Goal: Entertainment & Leisure: Consume media (video, audio)

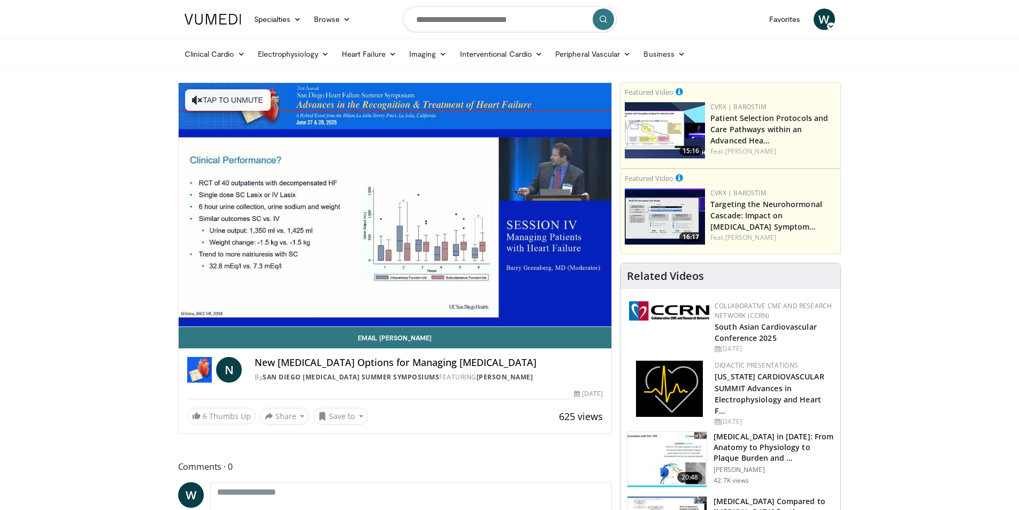
click at [550, 288] on video-js "**********" at bounding box center [395, 205] width 433 height 244
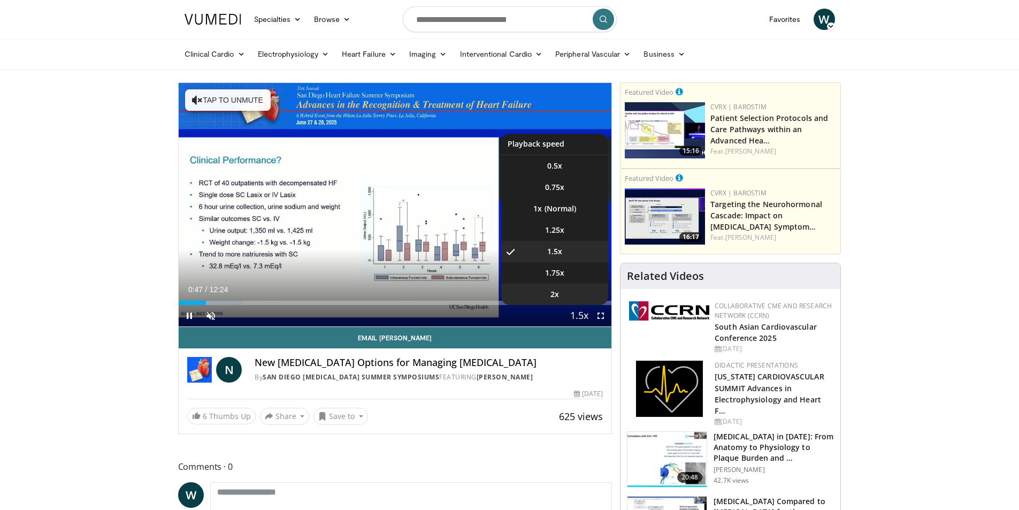
click at [555, 294] on span "2x" at bounding box center [554, 294] width 9 height 11
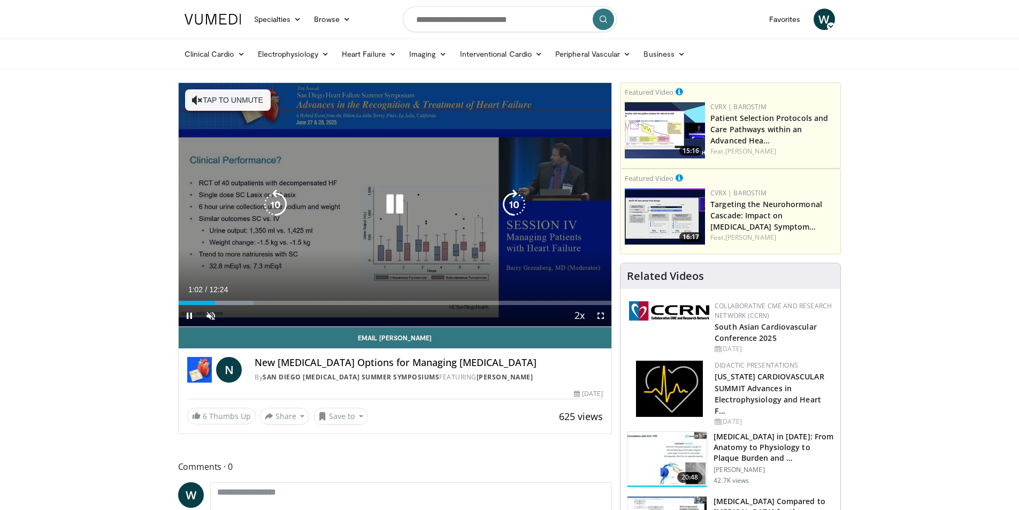
click at [200, 99] on icon "Video Player" at bounding box center [197, 100] width 11 height 11
